Goal: Information Seeking & Learning: Find specific fact

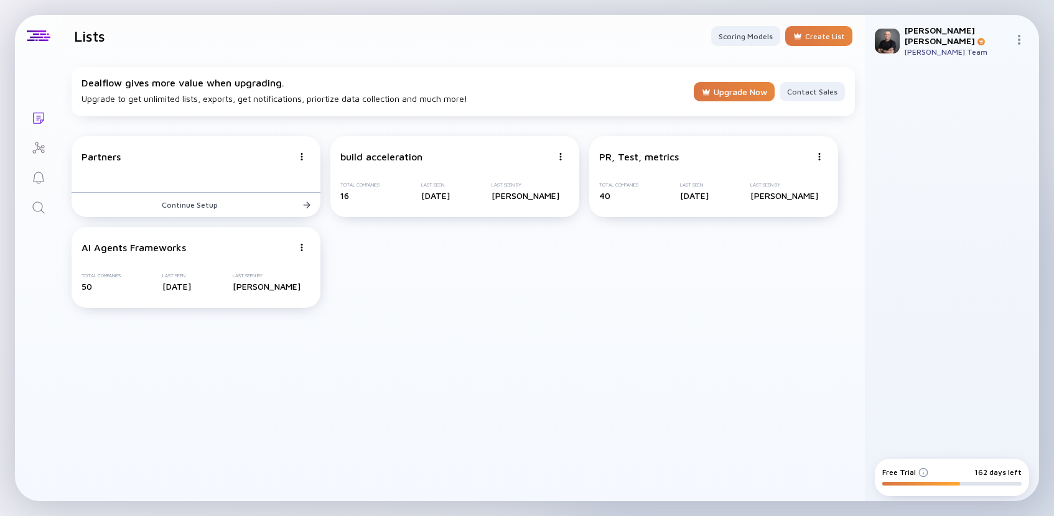
click at [1029, 36] on div "[PERSON_NAME] [PERSON_NAME] Team" at bounding box center [952, 41] width 174 height 52
click at [1023, 35] on img at bounding box center [1019, 40] width 10 height 10
click at [894, 305] on div at bounding box center [952, 261] width 154 height 368
click at [824, 47] on header "Lists Scoring Models Create List" at bounding box center [463, 36] width 803 height 42
click at [821, 40] on div "Create List" at bounding box center [818, 36] width 67 height 20
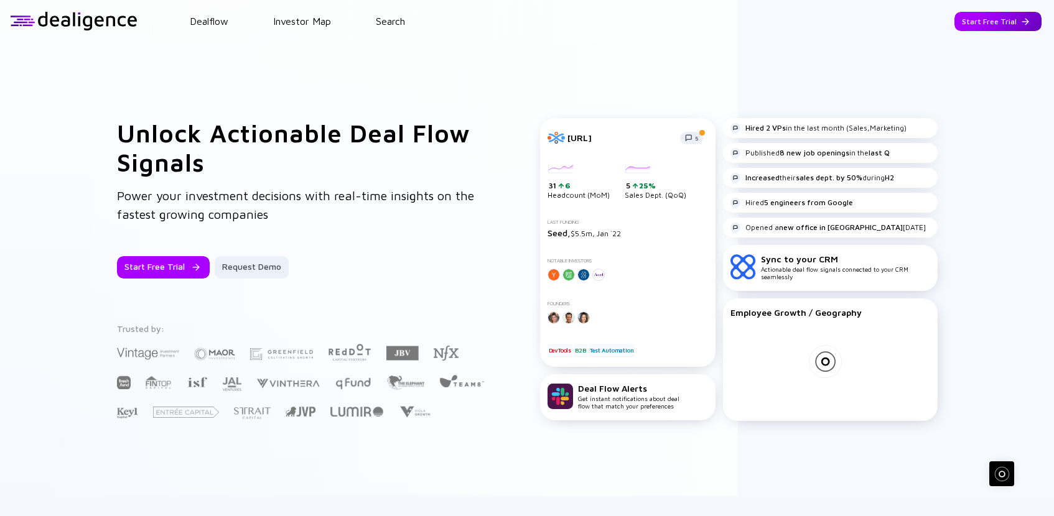
click at [979, 22] on div "Start Free Trial" at bounding box center [997, 21] width 87 height 19
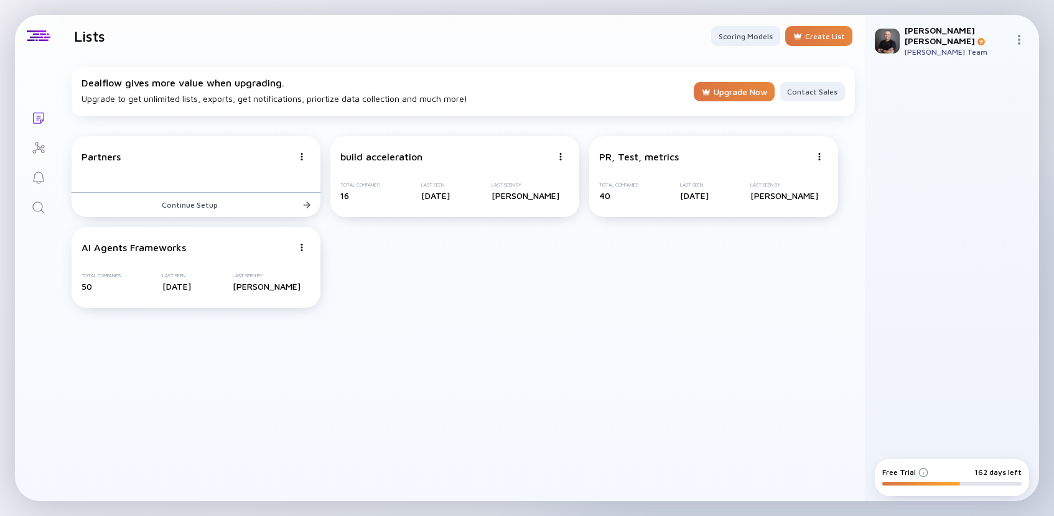
click at [40, 214] on icon "Search" at bounding box center [38, 207] width 15 height 15
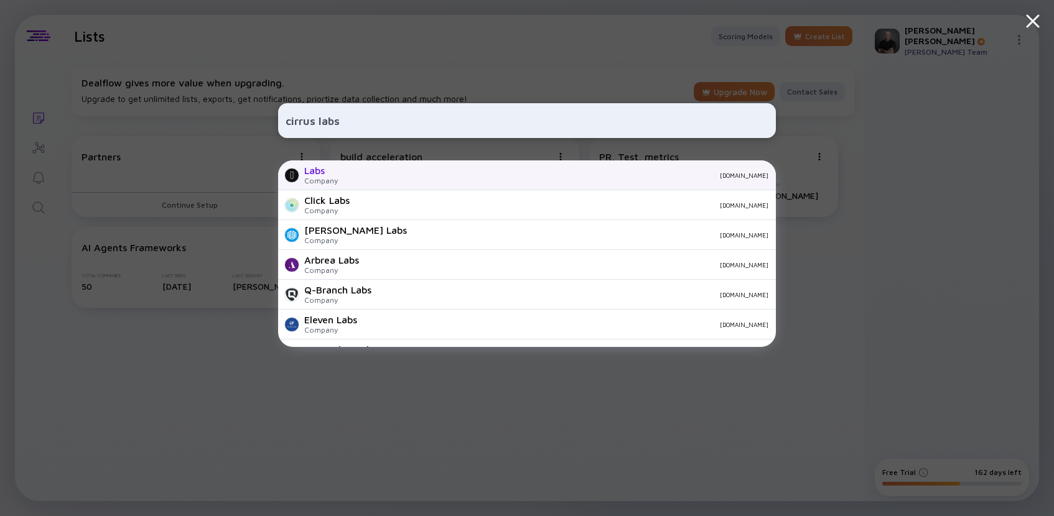
type input "cirrus labs"
click at [317, 175] on div "Labs" at bounding box center [321, 170] width 34 height 11
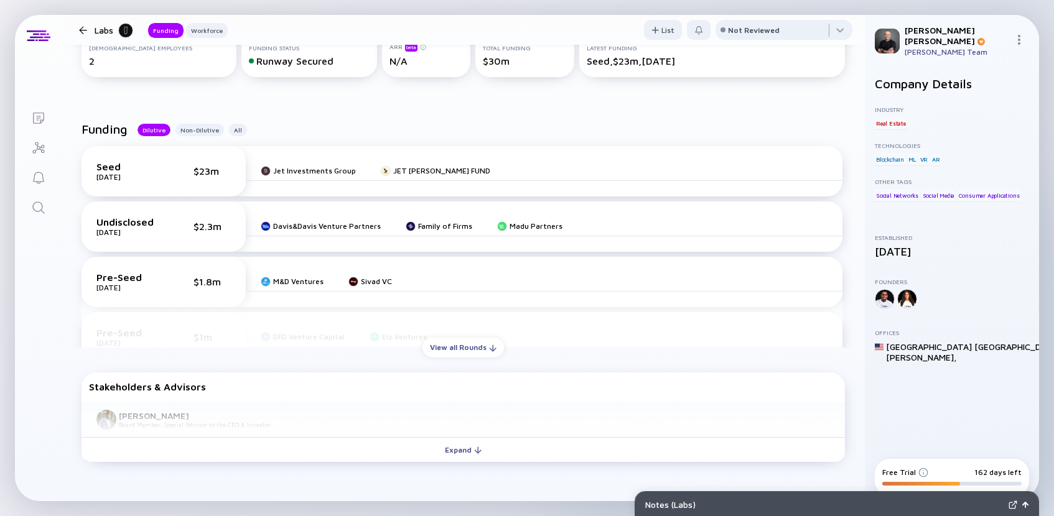
scroll to position [264, 0]
click at [456, 348] on div "View all Rounds" at bounding box center [462, 345] width 81 height 19
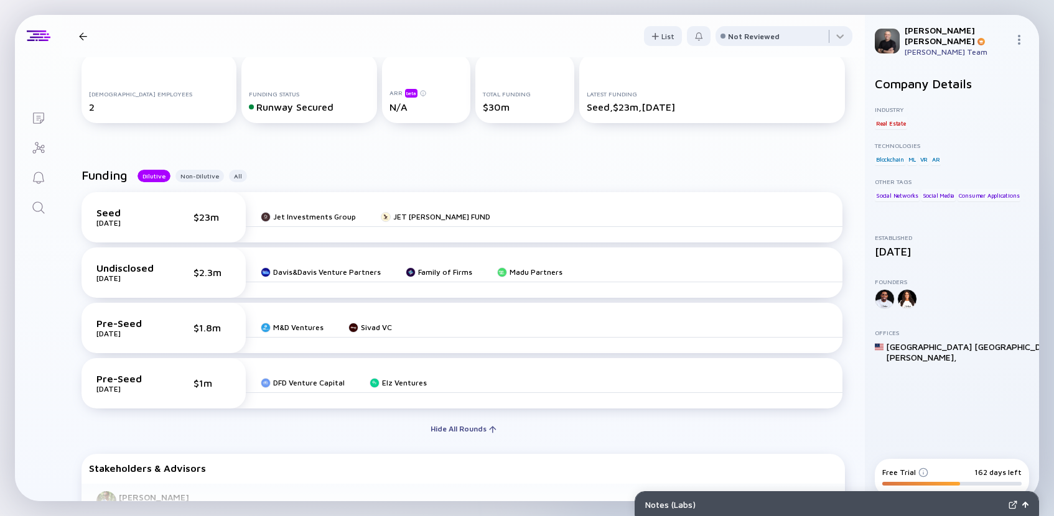
scroll to position [0, 0]
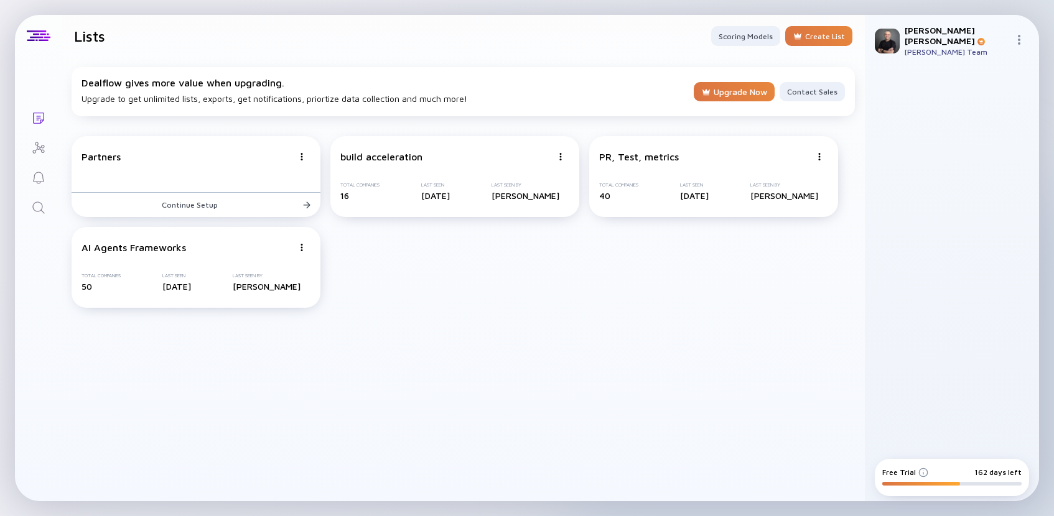
click at [45, 207] on icon "Search" at bounding box center [38, 207] width 15 height 15
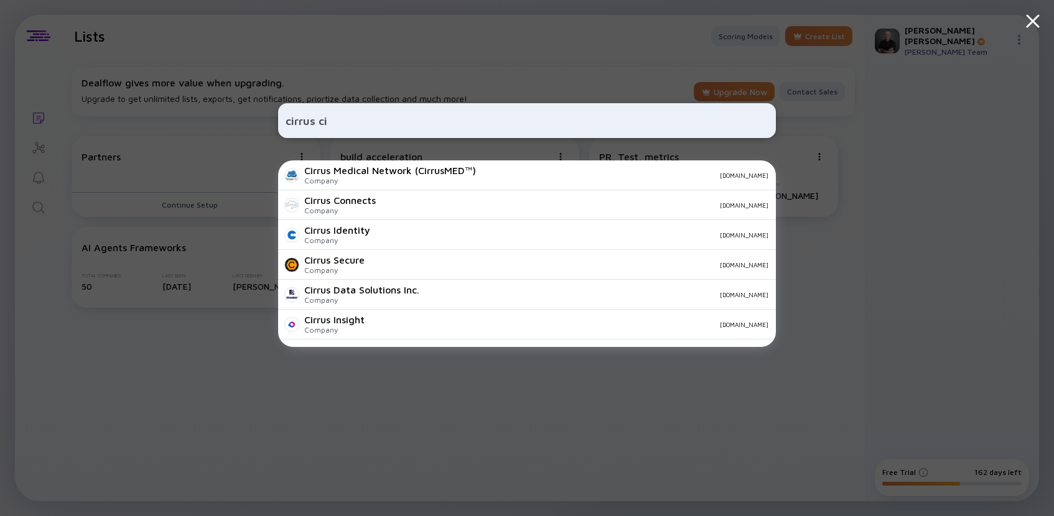
type input "cirrus ci"
